Goal: Navigation & Orientation: Find specific page/section

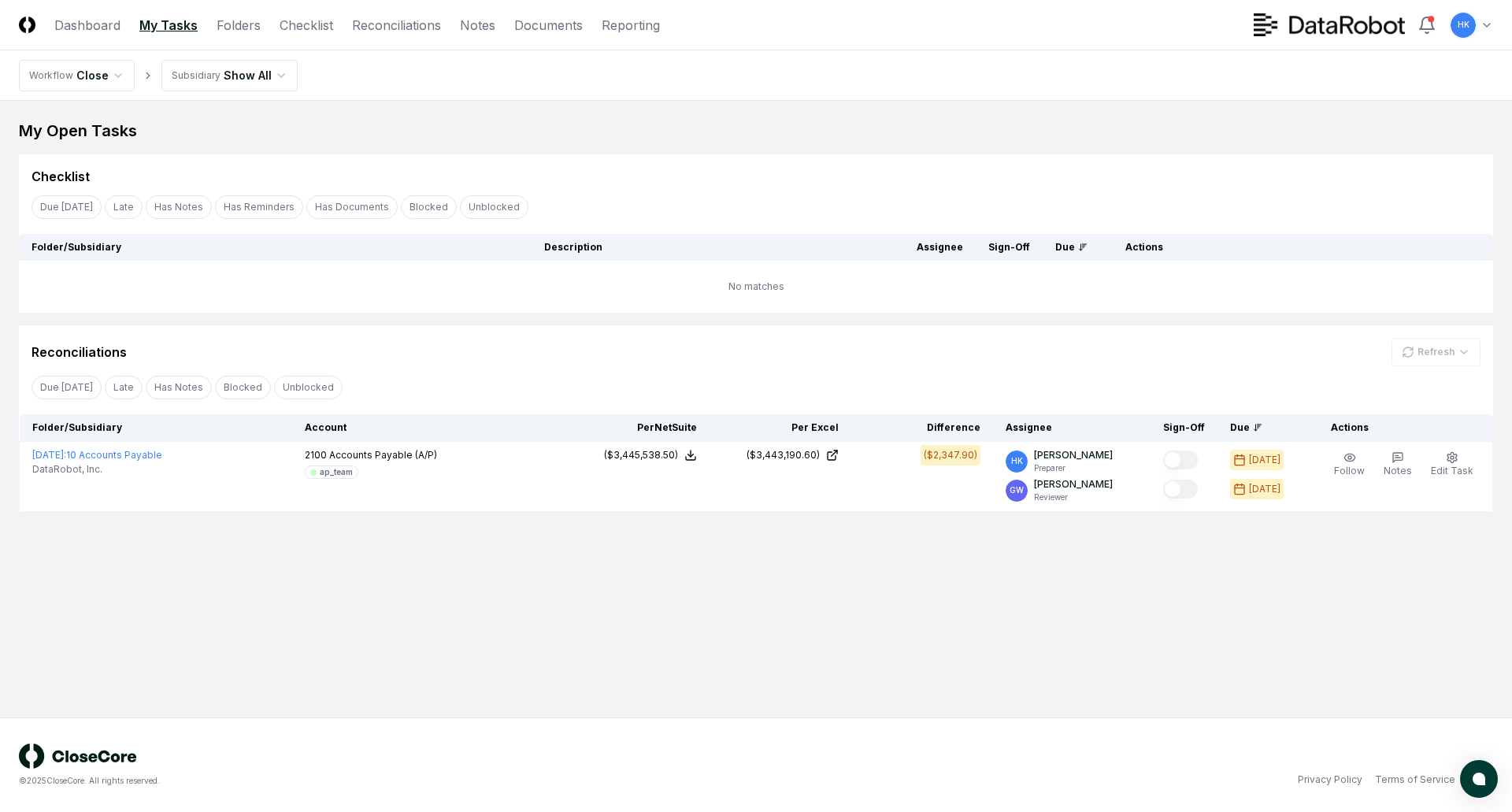
drag, startPoint x: 667, startPoint y: 564, endPoint x: 260, endPoint y: 338, distance: 465.5
click at [662, 558] on main "My Open Tasks Cancel Reassign Checklist Due [DATE] Late Has Notes Has Reminders…" at bounding box center [756, 409] width 1512 height 617
click at [170, 25] on link "My Tasks" at bounding box center [168, 25] width 58 height 19
click at [240, 23] on link "Folders" at bounding box center [238, 25] width 44 height 19
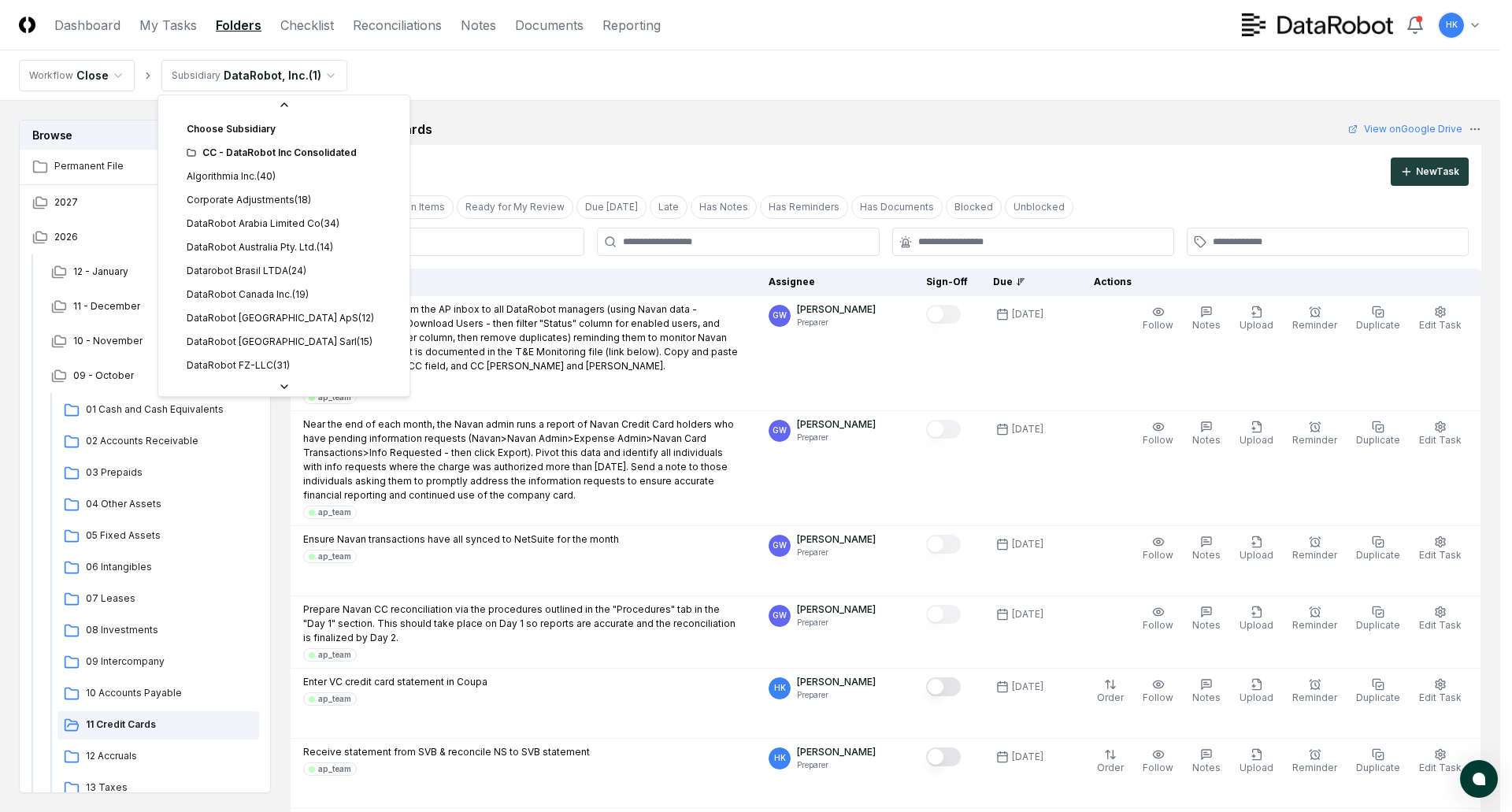
click at [310, 133] on div "CC - DataRobot Inc Consolidated" at bounding box center [293, 134] width 213 height 14
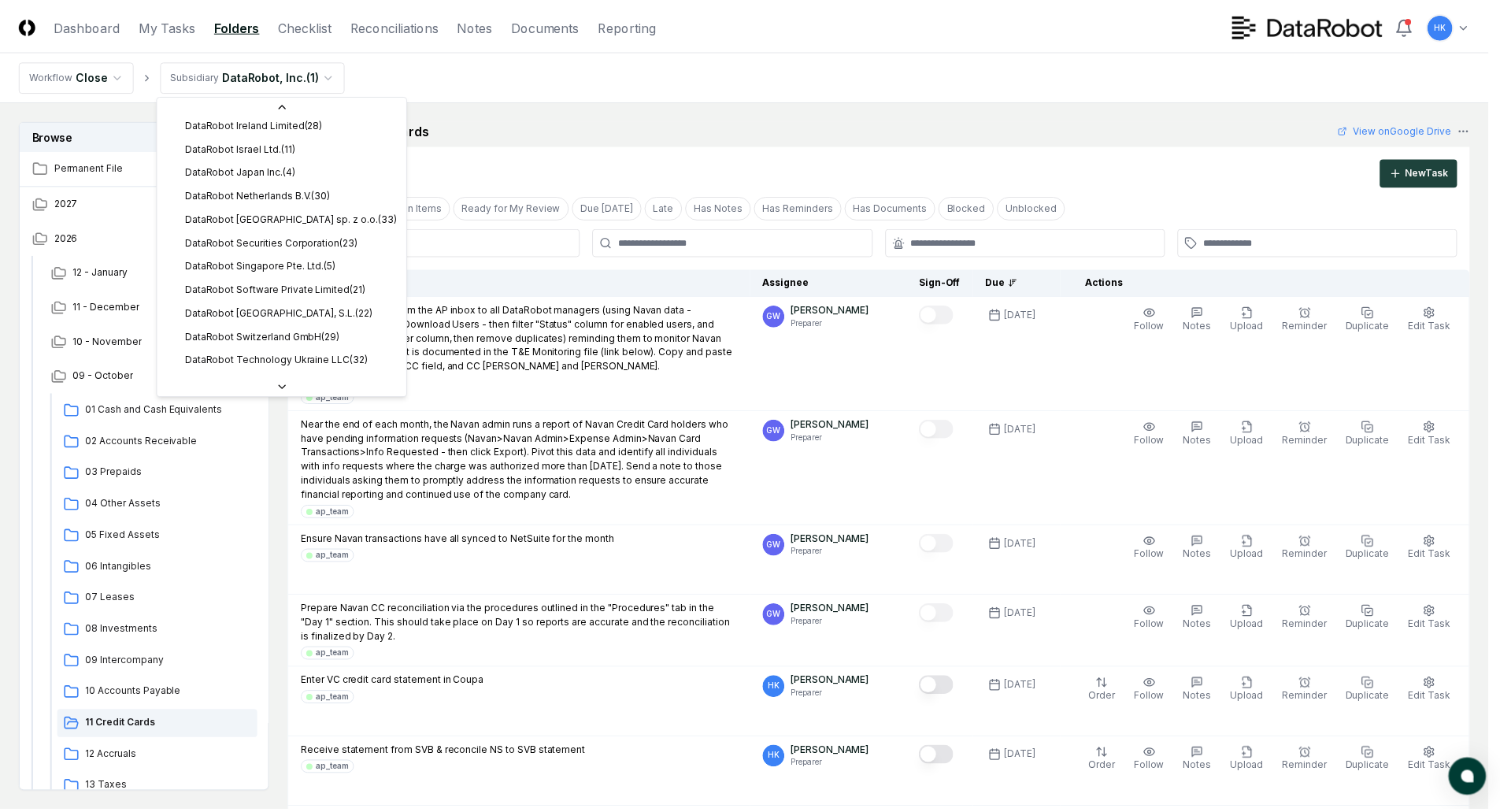
scroll to position [315, 0]
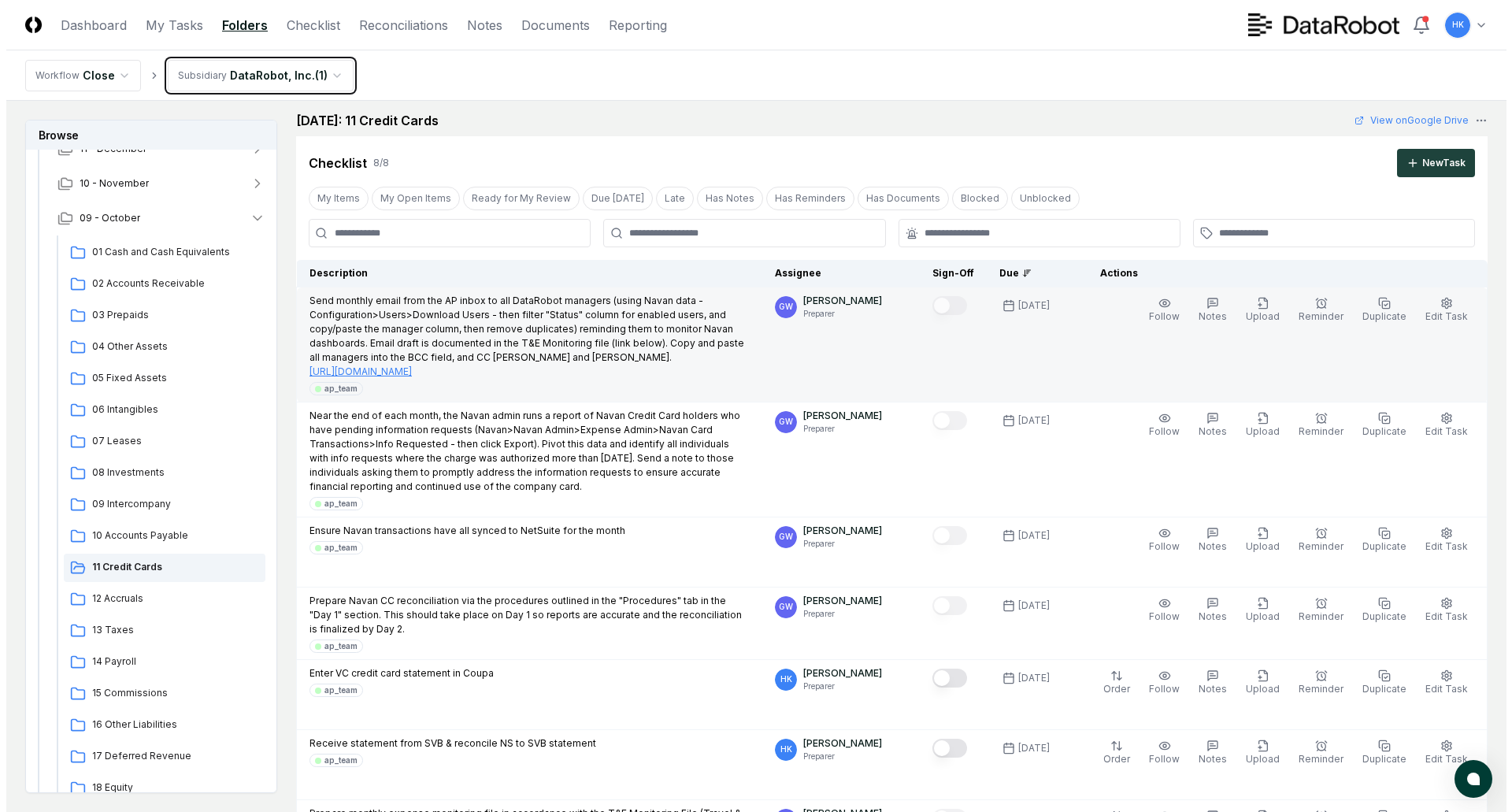
scroll to position [0, 0]
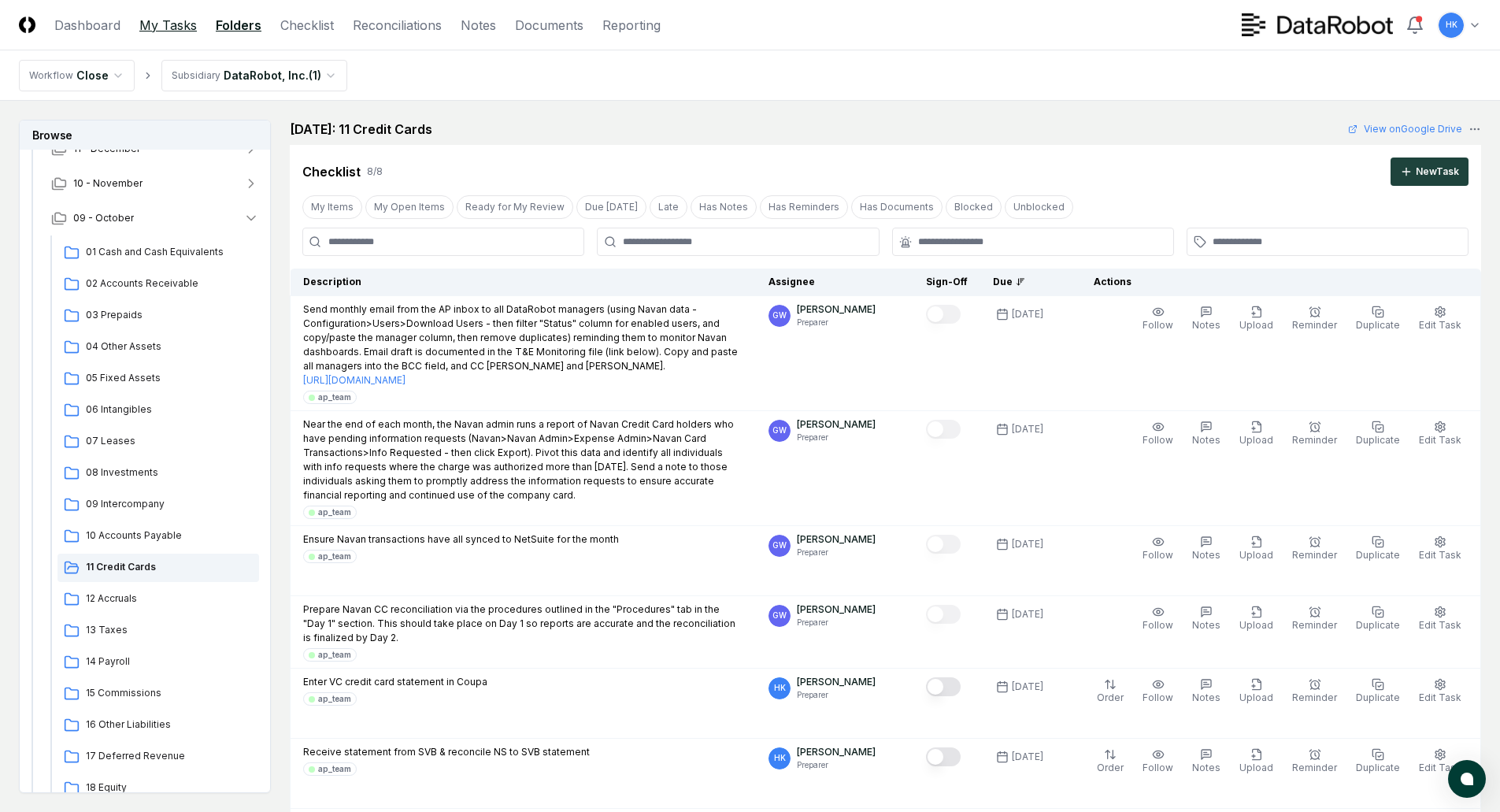
click at [173, 25] on link "My Tasks" at bounding box center [168, 25] width 57 height 19
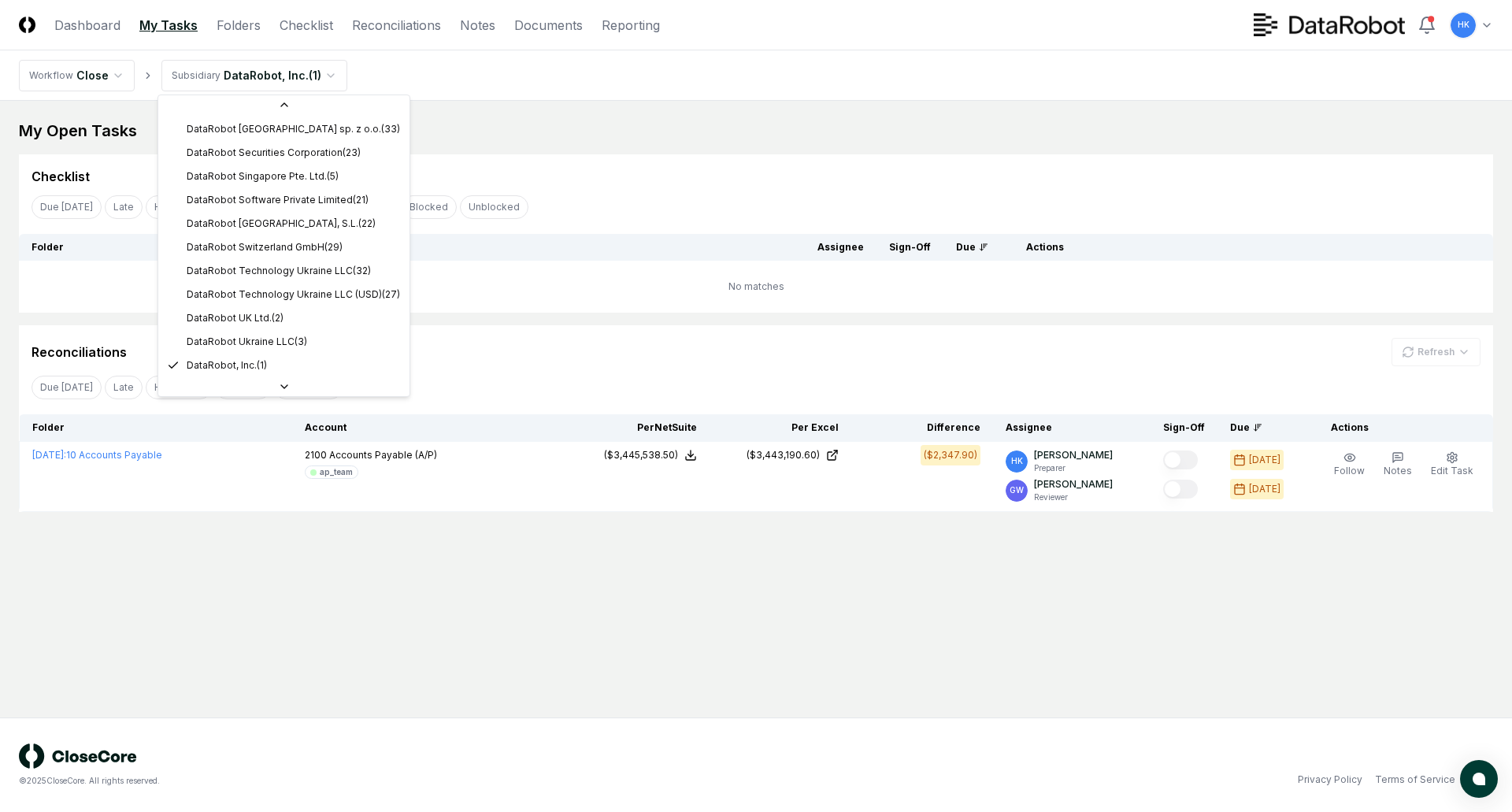
click at [322, 73] on html "CloseCore Dashboard My Tasks Folders Checklist Reconciliations Notes Documents …" at bounding box center [756, 406] width 1512 height 812
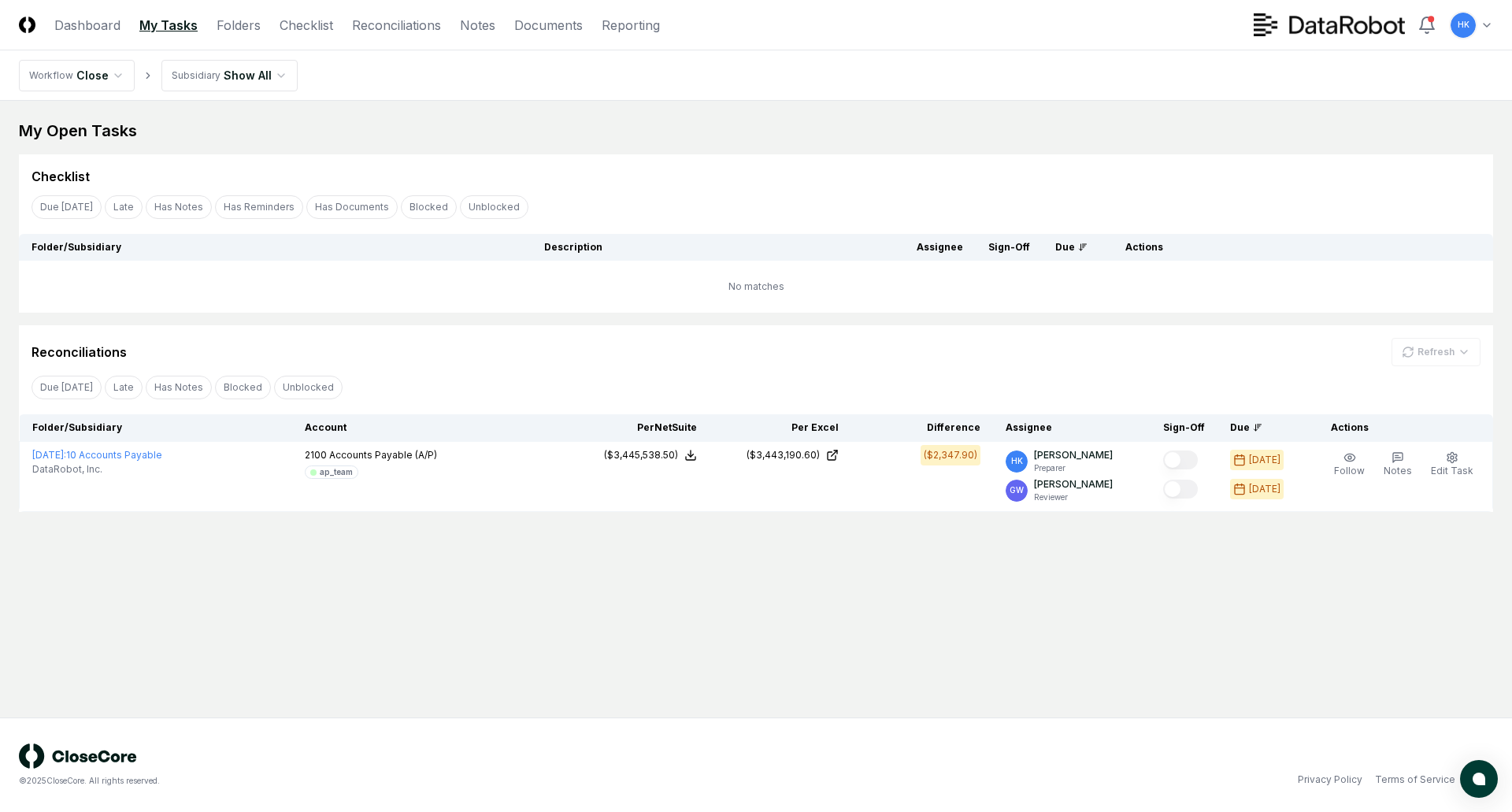
click at [1089, 189] on div "Checklist Due [DATE] Late Has Notes Has Reminders Has Documents Blocked Unblock…" at bounding box center [756, 233] width 1474 height 158
